Goal: Navigation & Orientation: Find specific page/section

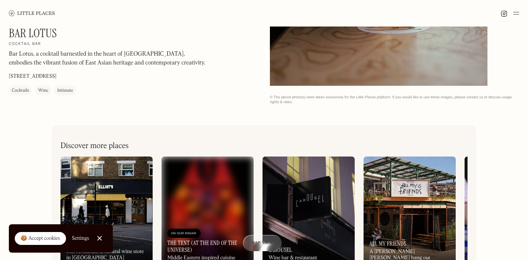
scroll to position [241, 0]
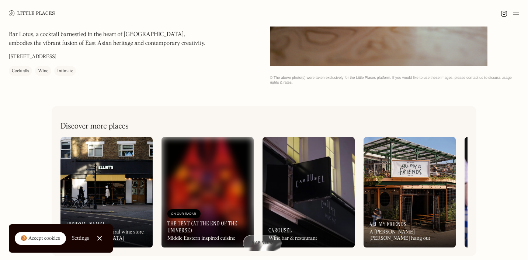
click at [45, 241] on div "🍪 Accept cookies" at bounding box center [40, 238] width 39 height 7
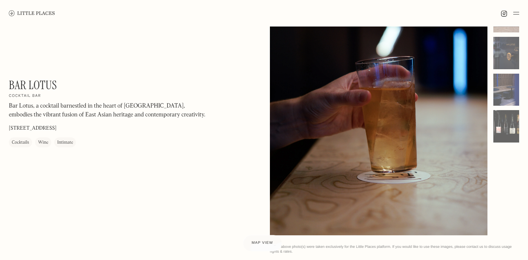
scroll to position [0, 0]
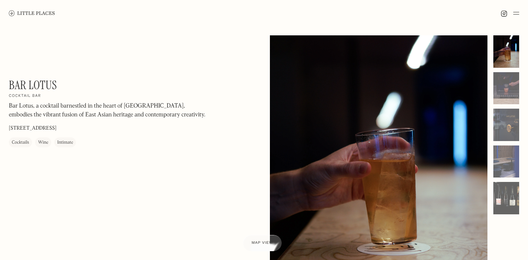
click at [26, 16] on link at bounding box center [32, 13] width 46 height 27
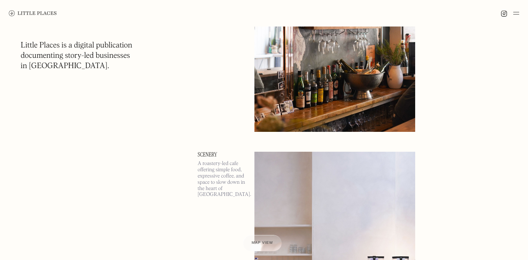
scroll to position [406, 0]
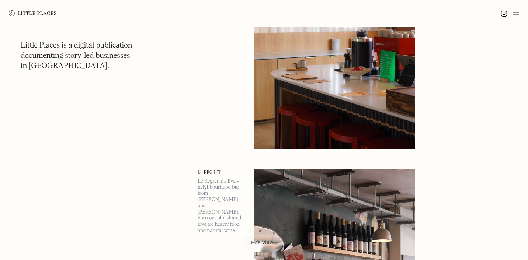
click at [259, 245] on span "Map view" at bounding box center [262, 243] width 22 height 4
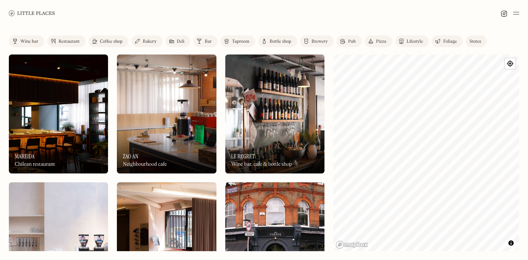
click at [347, 43] on link "Pub" at bounding box center [349, 41] width 25 height 12
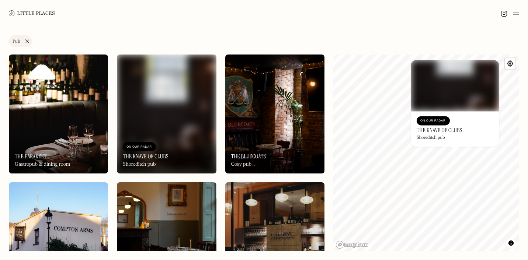
click at [452, 129] on h3 "The Knave of Clubs" at bounding box center [440, 130] width 46 height 7
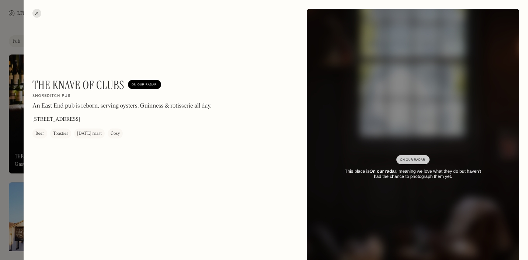
click at [37, 11] on div at bounding box center [36, 13] width 9 height 9
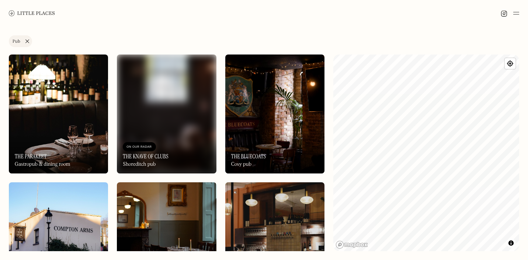
click at [527, 176] on div "Label Pub Wine bar Restaurant Coffee shop Bakery Deli Bar Taproom Bottle shop B…" at bounding box center [264, 144] width 528 height 234
click at [27, 41] on link "Pub" at bounding box center [20, 41] width 23 height 12
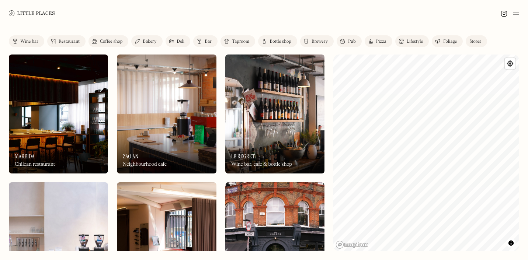
click at [70, 39] on div "Restaurant" at bounding box center [69, 41] width 21 height 4
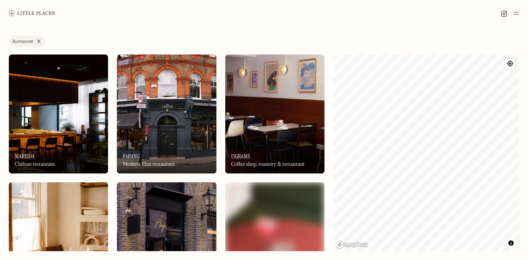
click at [37, 43] on link "Restaurant" at bounding box center [27, 41] width 37 height 12
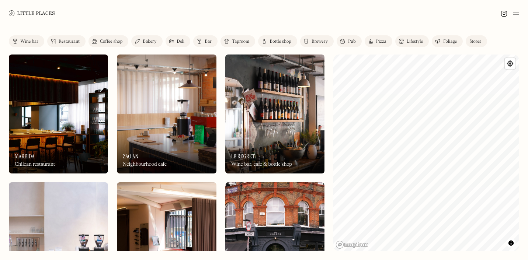
click at [206, 39] on div "Bar" at bounding box center [208, 41] width 7 height 4
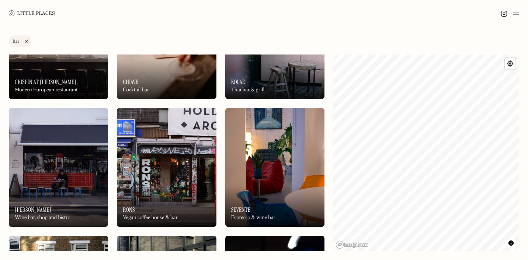
scroll to position [733, 0]
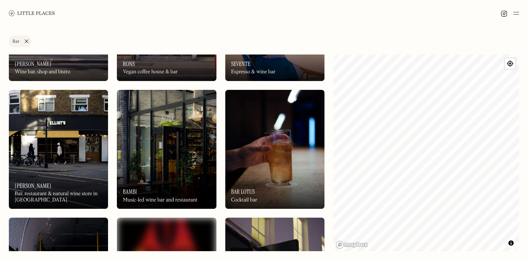
click at [191, 153] on img at bounding box center [166, 149] width 99 height 119
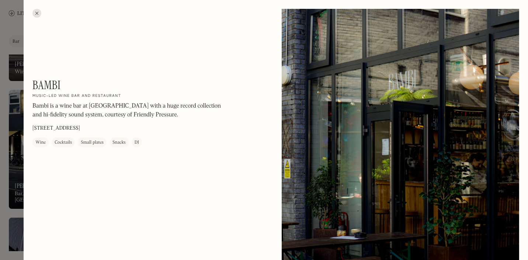
click at [37, 12] on div at bounding box center [36, 13] width 9 height 9
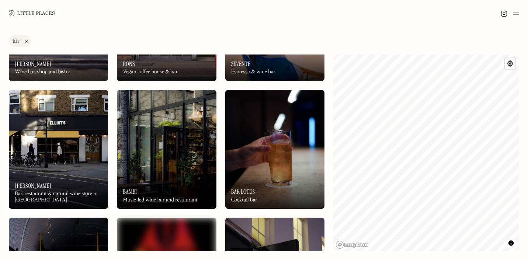
click at [172, 145] on img at bounding box center [166, 149] width 99 height 119
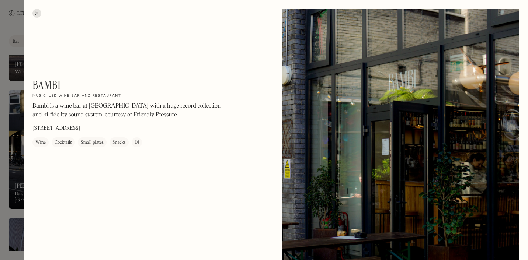
click at [37, 6] on div "Bambi On Our Radar Music-led wine bar and restaurant Bambi is a wine bar at [GE…" at bounding box center [276, 166] width 505 height 332
click at [37, 14] on div at bounding box center [36, 13] width 9 height 9
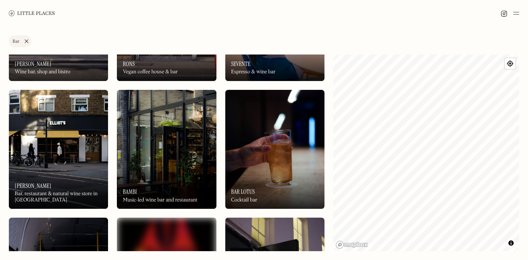
click at [285, 156] on img at bounding box center [274, 149] width 99 height 119
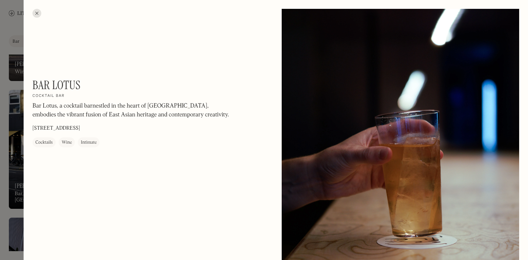
click at [37, 13] on div at bounding box center [36, 13] width 9 height 9
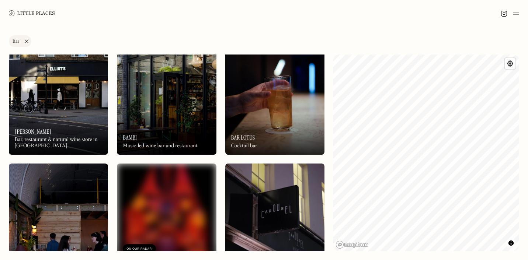
scroll to position [846, 0]
